Goal: Information Seeking & Learning: Learn about a topic

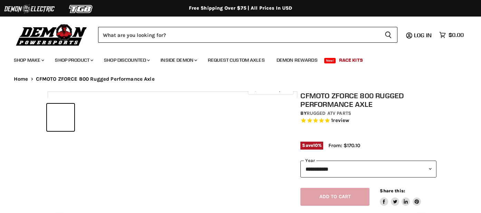
select select "******"
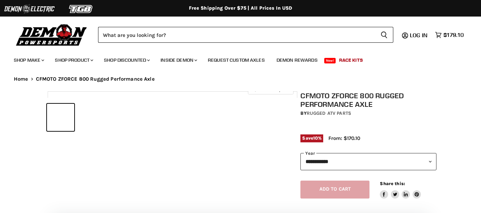
select select "******"
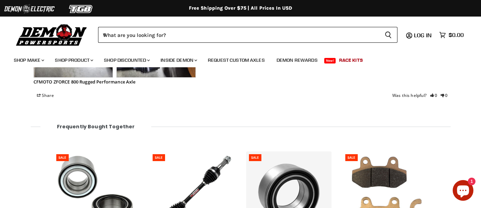
scroll to position [518, 0]
